Goal: Task Accomplishment & Management: Manage account settings

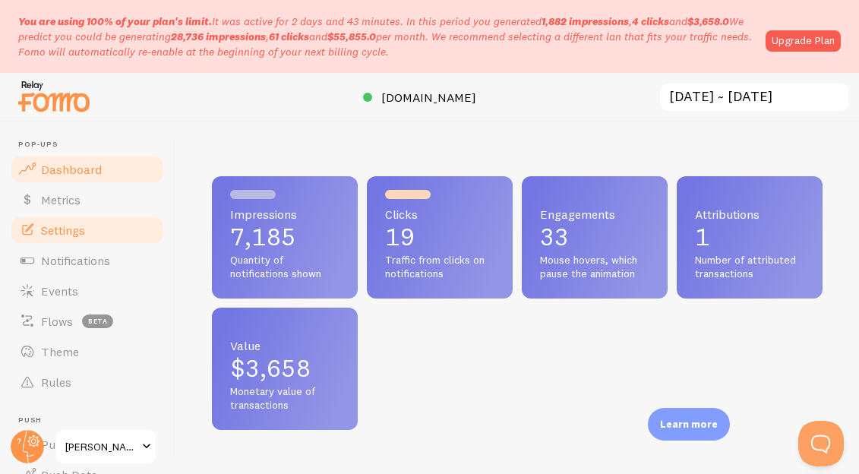
click at [90, 229] on link "Settings" at bounding box center [87, 230] width 156 height 30
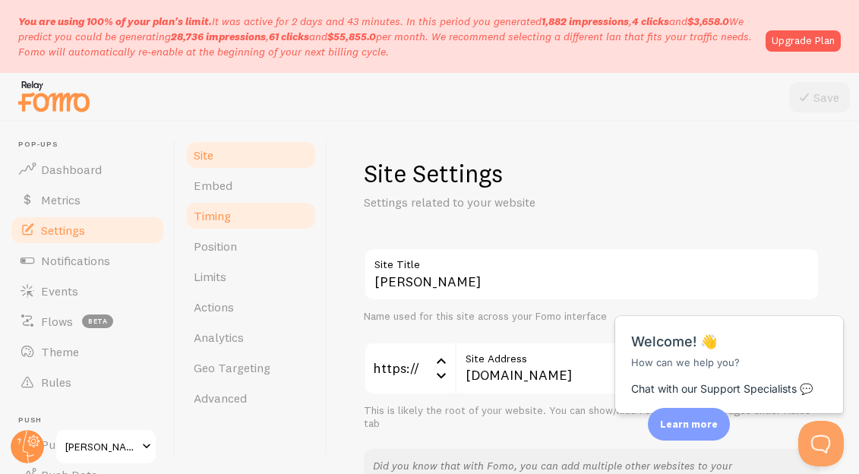
click at [250, 223] on link "Timing" at bounding box center [251, 216] width 133 height 30
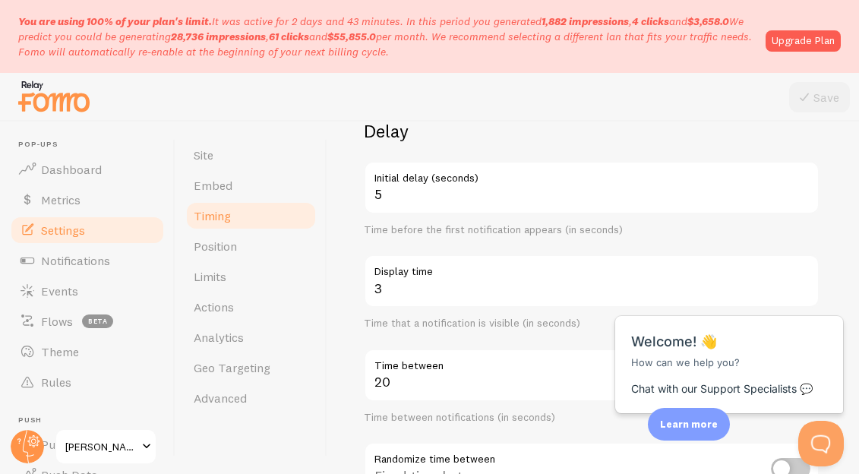
scroll to position [121, 0]
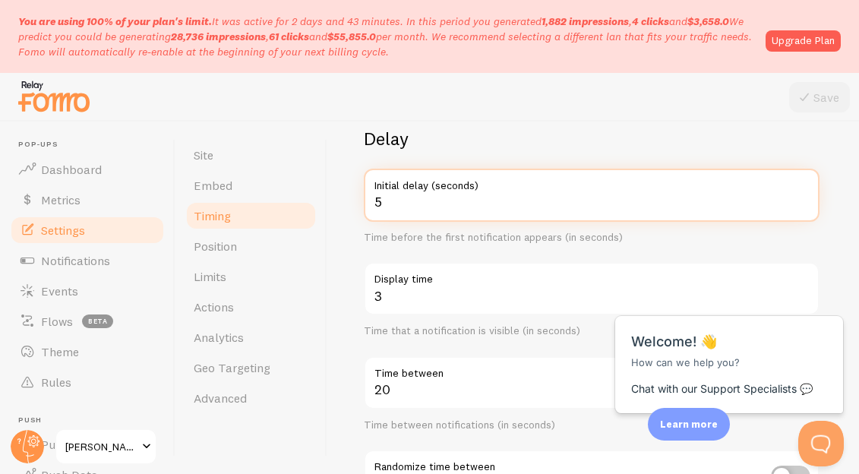
click at [513, 202] on input "5" at bounding box center [592, 195] width 456 height 53
type input "40"
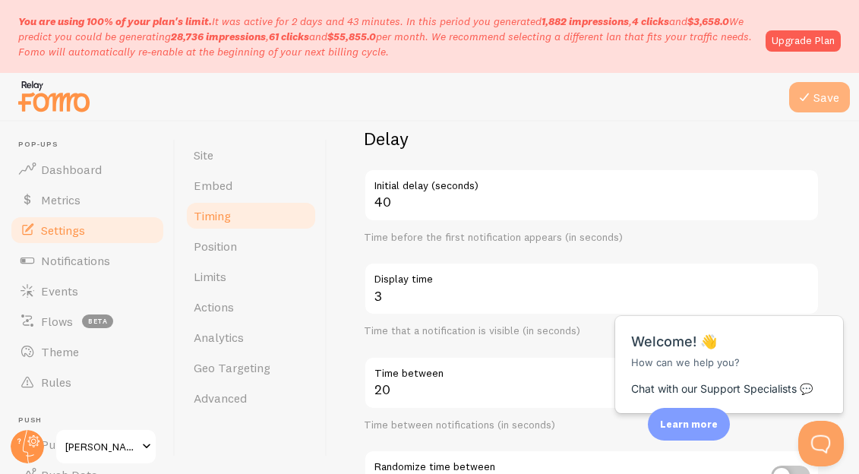
click at [823, 96] on button "Save" at bounding box center [819, 97] width 61 height 30
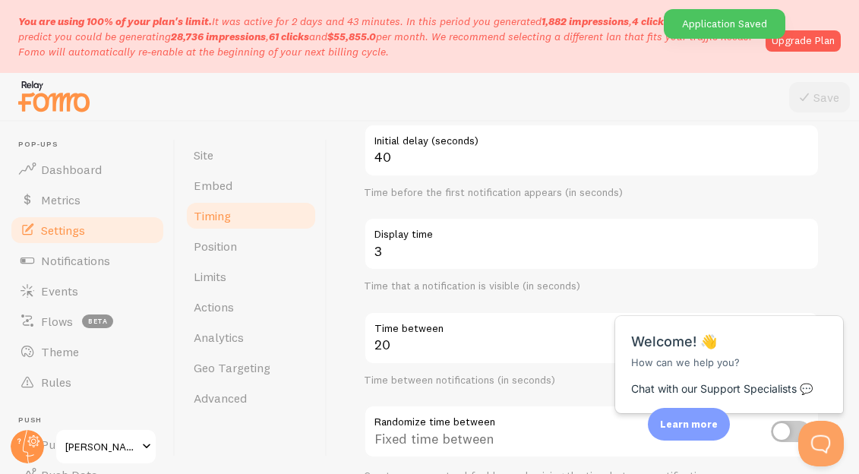
scroll to position [169, 0]
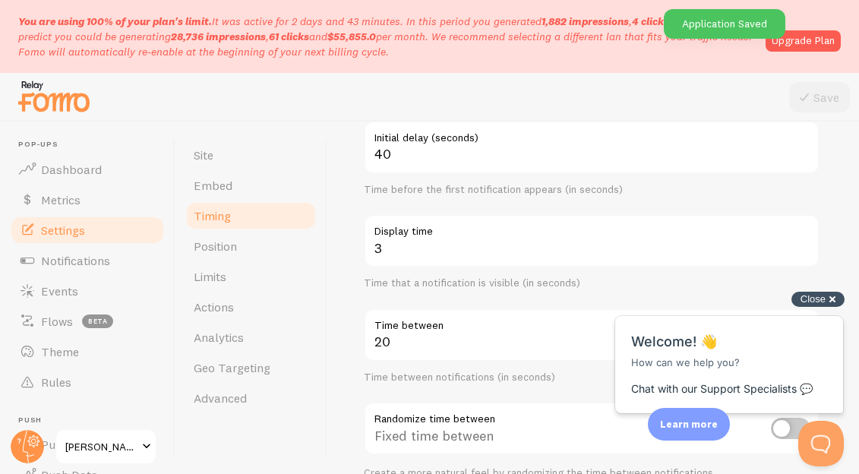
click at [835, 296] on div "Close cross-small" at bounding box center [818, 300] width 53 height 16
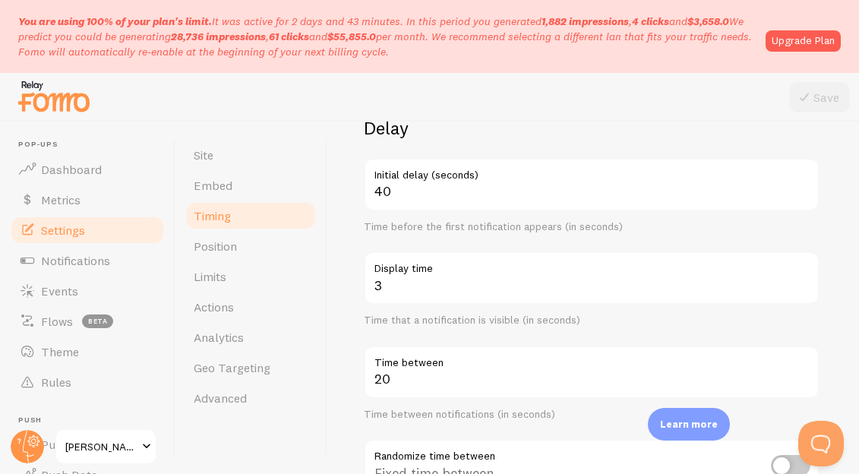
scroll to position [128, 0]
